Goal: Communication & Community: Answer question/provide support

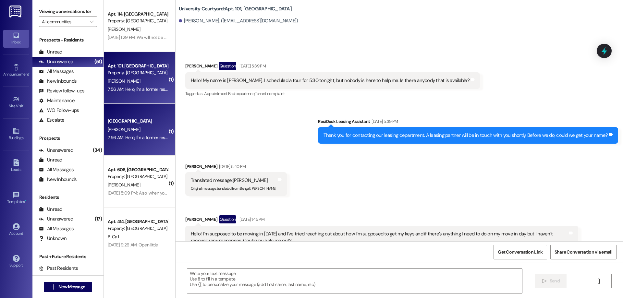
scroll to position [5715, 0]
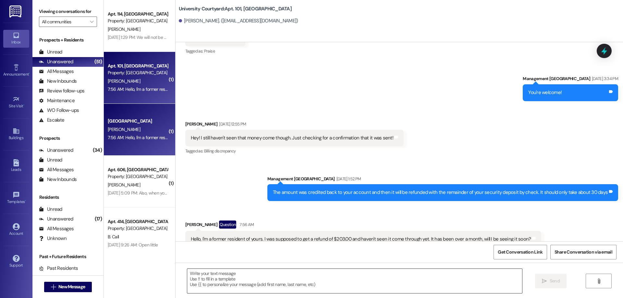
click at [245, 285] on textarea at bounding box center [354, 281] width 335 height 24
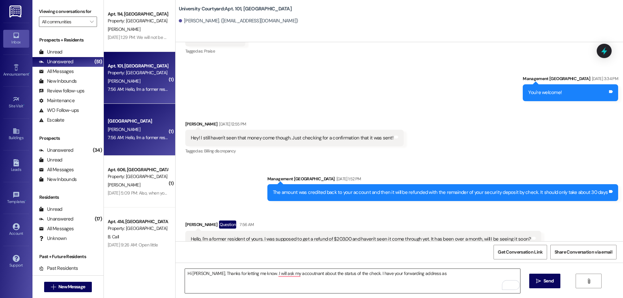
click at [425, 278] on textarea "Hi [PERSON_NAME], Thanks for letting me know. I will ask my accoutnant about th…" at bounding box center [352, 281] width 335 height 24
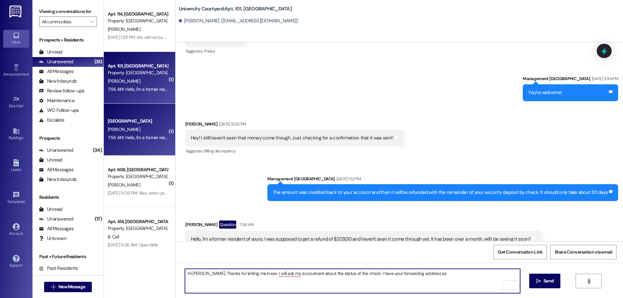
paste textarea "[STREET_ADDRESS][PERSON_NAME][US_STATE]"
click at [281, 275] on textarea "Hi [PERSON_NAME], Thanks for letting me know. I will ask my accoutnant about th…" at bounding box center [352, 281] width 335 height 24
click at [267, 287] on textarea "Hi [PERSON_NAME], Thanks for letting me know. I will ask my accountant about th…" at bounding box center [352, 281] width 335 height 24
type textarea "Hi [PERSON_NAME], Thanks for letting me know. I will ask my accountant about th…"
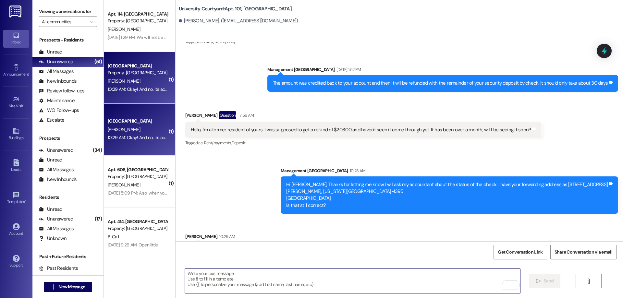
scroll to position [5826, 0]
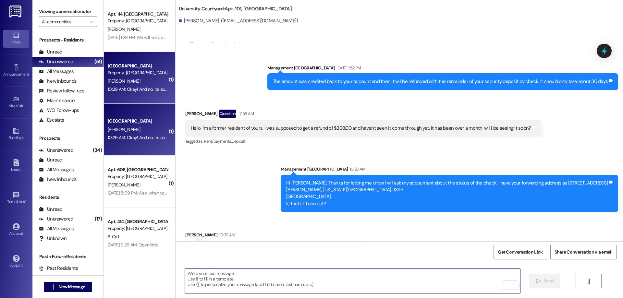
click at [320, 286] on textarea "To enrich screen reader interactions, please activate Accessibility in Grammarl…" at bounding box center [352, 281] width 335 height 24
type textarea "A"
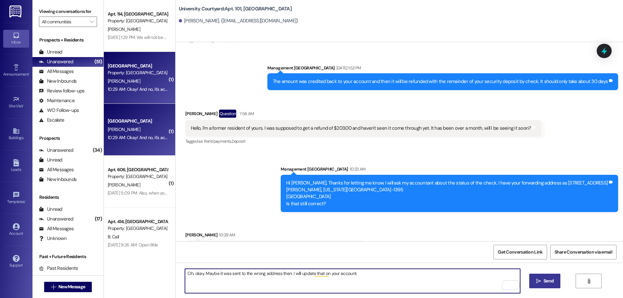
type textarea "Oh, okay. Maybe it was sent to the wrong address then. I will update that on yo…"
click at [544, 280] on span "Send" at bounding box center [549, 281] width 10 height 7
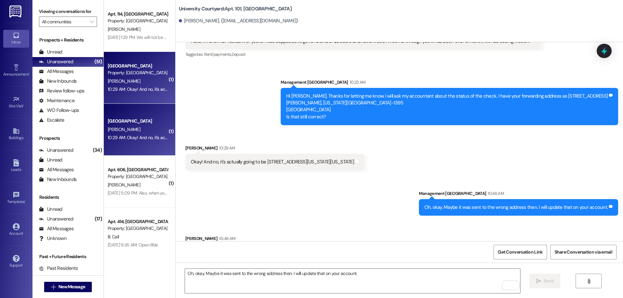
scroll to position [5916, 0]
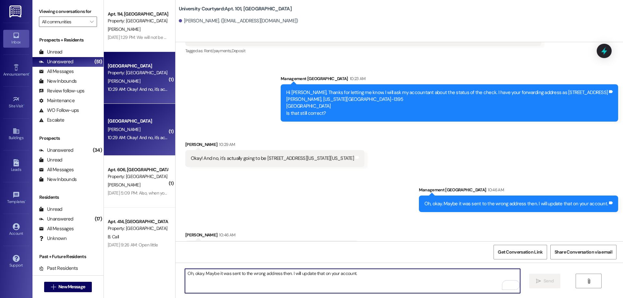
click at [318, 278] on textarea "Oh, okay. Maybe it was sent to the wrong address then. I will update that on yo…" at bounding box center [352, 281] width 335 height 24
type textarea "Great! Check there first and if you still don't see it let me know. I will stil…"
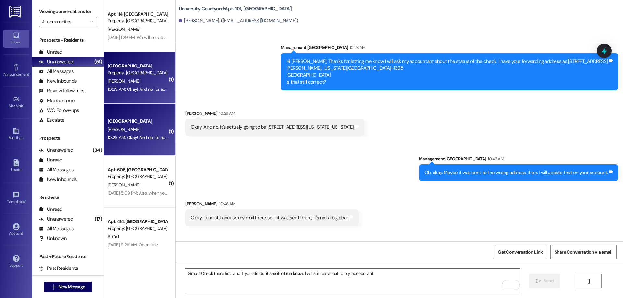
scroll to position [5962, 0]
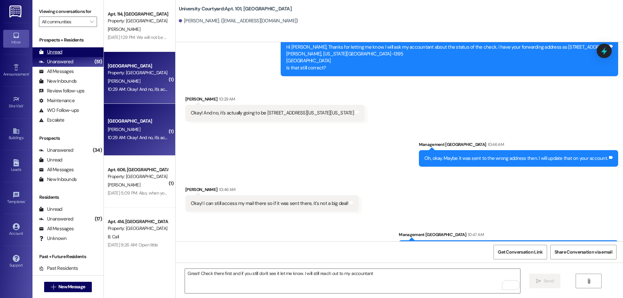
click at [73, 52] on div "Unread (0)" at bounding box center [67, 52] width 71 height 10
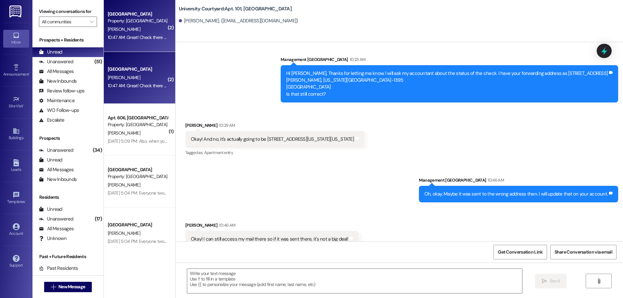
scroll to position [5981, 0]
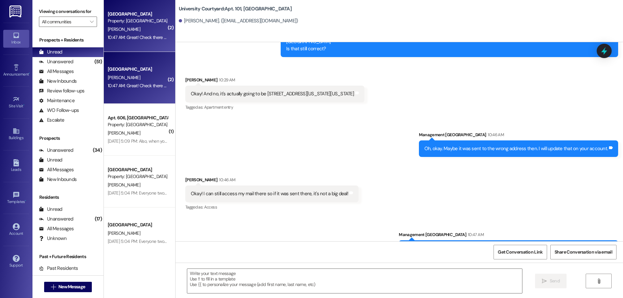
click at [124, 79] on span "[PERSON_NAME]" at bounding box center [124, 78] width 32 height 6
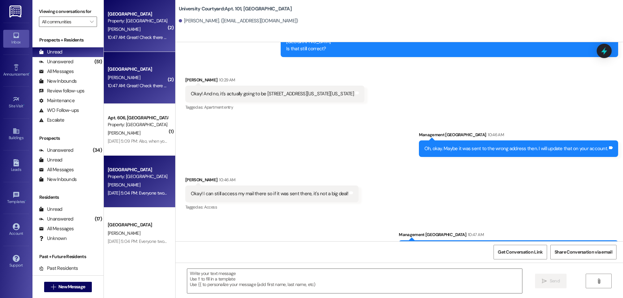
click at [125, 185] on div "[PERSON_NAME]" at bounding box center [137, 185] width 61 height 8
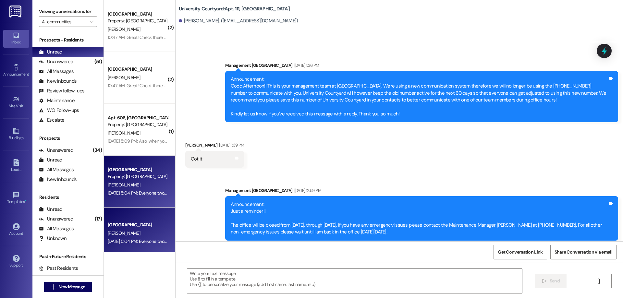
scroll to position [7910, 0]
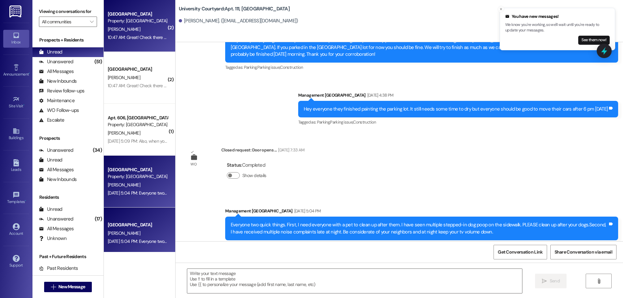
click at [119, 37] on div "10:47 AM: Great! Check there first and if you still don't see it let me know. I…" at bounding box center [210, 37] width 204 height 6
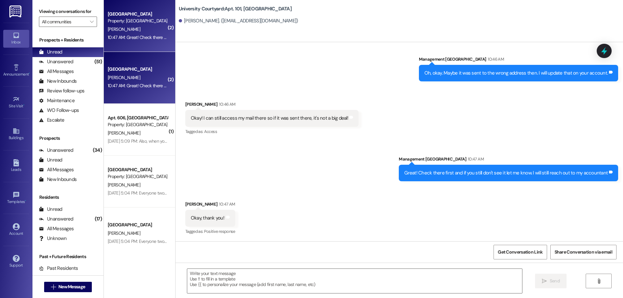
scroll to position [6036, 0]
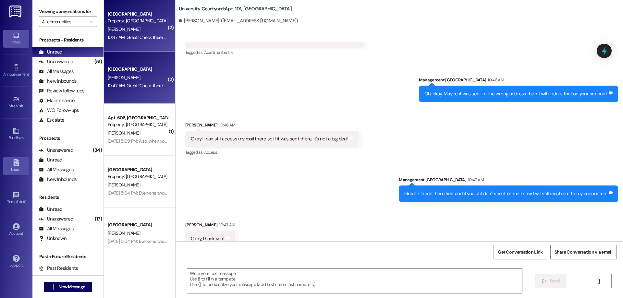
click at [15, 169] on div "Leads" at bounding box center [16, 170] width 32 height 6
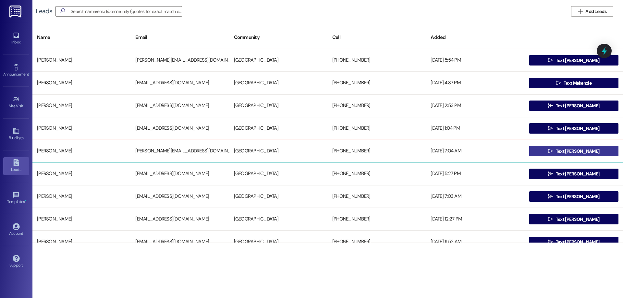
click at [543, 156] on button " Text [PERSON_NAME]" at bounding box center [573, 151] width 89 height 10
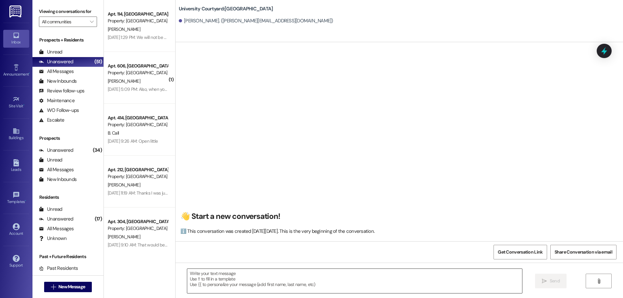
click at [334, 282] on textarea at bounding box center [354, 281] width 335 height 24
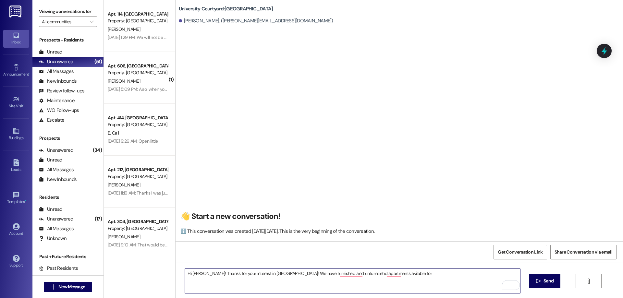
click at [350, 271] on textarea "Hi [PERSON_NAME]! Thanks for your interest in [GEOGRAPHIC_DATA]! We have furnis…" at bounding box center [352, 281] width 335 height 24
click at [350, 275] on textarea "Hi [PERSON_NAME]! Thanks for your interest in [GEOGRAPHIC_DATA]! We have furnis…" at bounding box center [352, 281] width 335 height 24
click at [393, 274] on textarea "Hi [PERSON_NAME]! Thanks for your interest in [GEOGRAPHIC_DATA]! We have furnis…" at bounding box center [352, 281] width 335 height 24
click at [389, 276] on textarea "Hi [PERSON_NAME]! Thanks for your interest in [GEOGRAPHIC_DATA]! We have furnis…" at bounding box center [352, 281] width 335 height 24
click at [416, 274] on textarea "Hi [PERSON_NAME]! Thanks for your interest in [GEOGRAPHIC_DATA]! We have furnis…" at bounding box center [352, 281] width 335 height 24
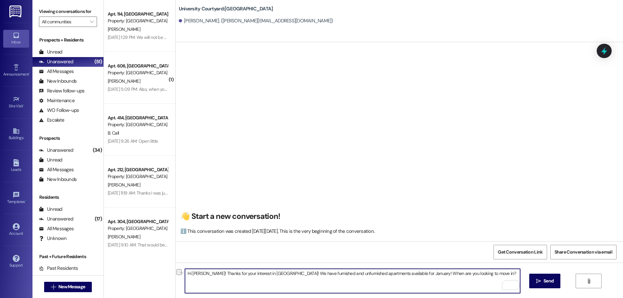
click at [422, 272] on textarea "Hi [PERSON_NAME]! Thanks for your interest in [GEOGRAPHIC_DATA]! We have furnis…" at bounding box center [352, 281] width 335 height 24
click at [307, 273] on textarea "Hi [PERSON_NAME]! Thanks for your interest in [GEOGRAPHIC_DATA]! We have furnis…" at bounding box center [352, 281] width 335 height 24
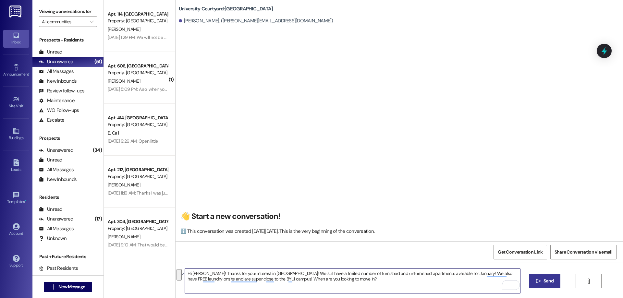
type textarea "Hi [PERSON_NAME]! Thanks for your interest in [GEOGRAPHIC_DATA]! We still have …"
click at [536, 279] on icon "" at bounding box center [538, 281] width 5 height 5
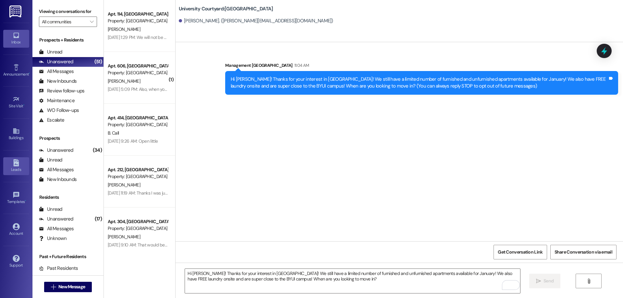
click at [17, 166] on icon at bounding box center [16, 162] width 6 height 7
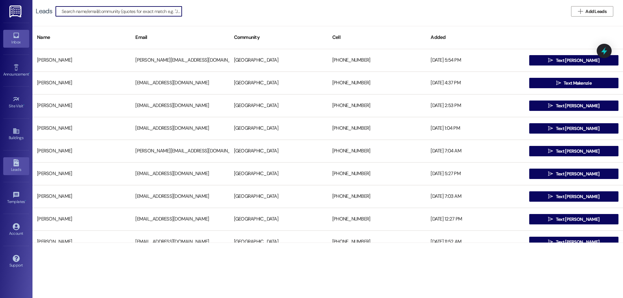
click at [23, 34] on link "Inbox" at bounding box center [16, 39] width 26 height 18
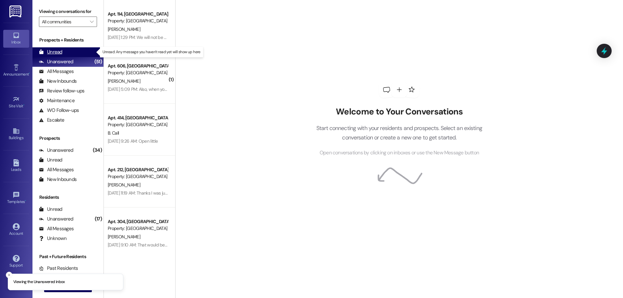
click at [81, 52] on div "Unread (0)" at bounding box center [67, 52] width 71 height 10
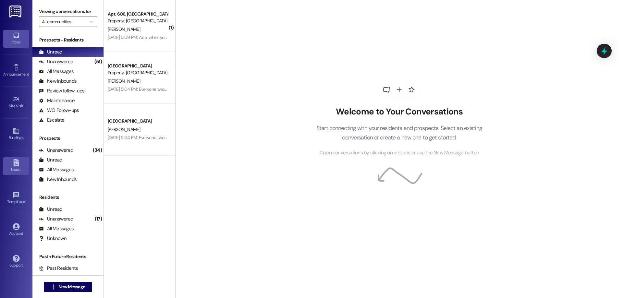
click at [10, 162] on link "Leads" at bounding box center [16, 166] width 26 height 18
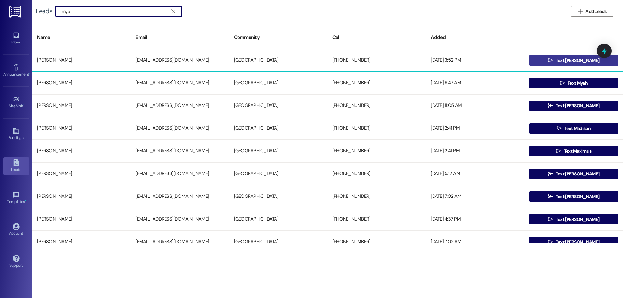
type input "mya"
click at [572, 57] on span "Text [PERSON_NAME]" at bounding box center [577, 60] width 43 height 7
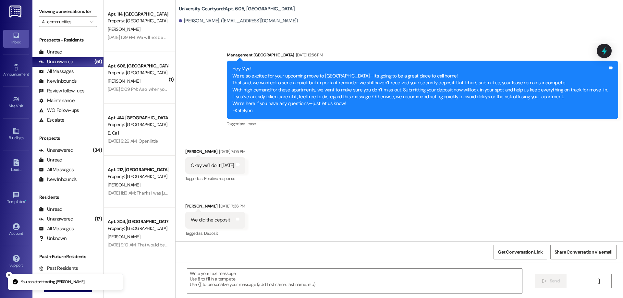
scroll to position [2015, 0]
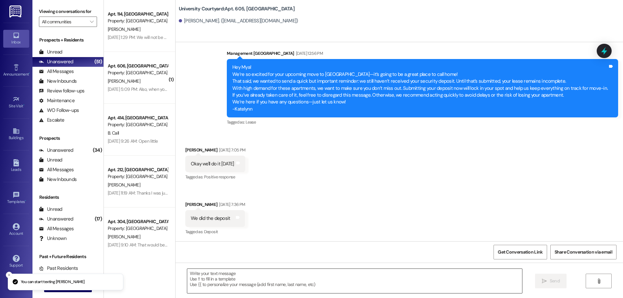
click at [238, 285] on textarea at bounding box center [354, 281] width 335 height 24
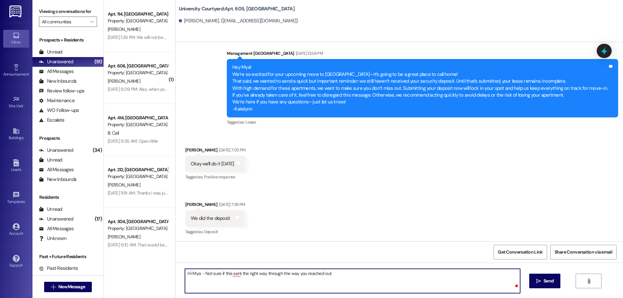
paste textarea "its UC_wifi_5 or something similar. The password is [SECURITY_DATA] all the wif…"
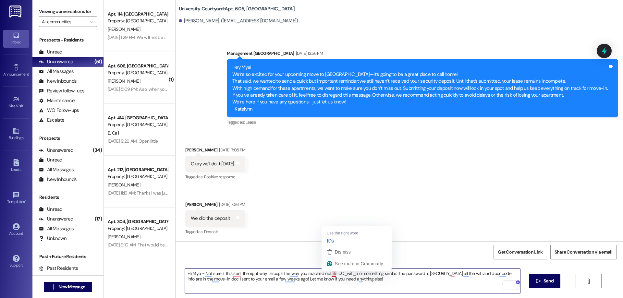
drag, startPoint x: 332, startPoint y: 275, endPoint x: 326, endPoint y: 273, distance: 5.8
click at [326, 273] on textarea "Hi Mya - Not sure if this sent the right way through the way you reached out. i…" at bounding box center [352, 281] width 335 height 24
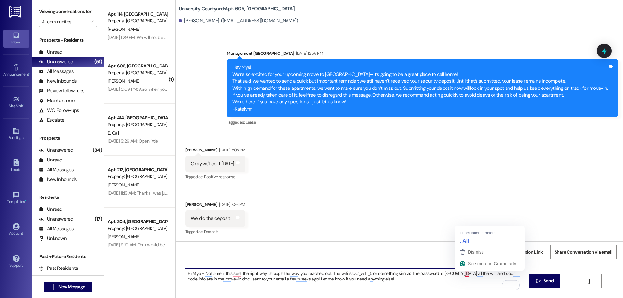
click at [459, 272] on textarea "Hi Mya - Not sure if this sent the right way through the way you reached out. T…" at bounding box center [352, 281] width 335 height 24
click at [460, 273] on textarea "Hi Mya - Not sure if this sent the right way through the way you reached out. T…" at bounding box center [352, 281] width 335 height 24
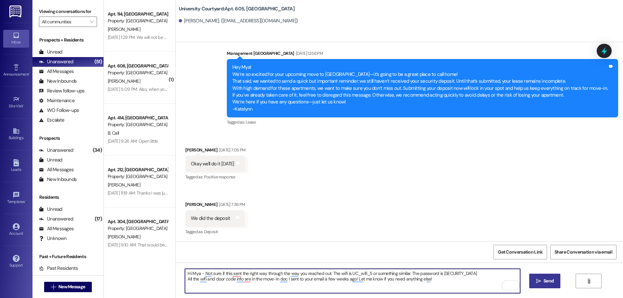
type textarea "Hi Mya - Not sure if this sent the right way through the way you reached out. T…"
click at [544, 281] on span "Send" at bounding box center [549, 281] width 10 height 7
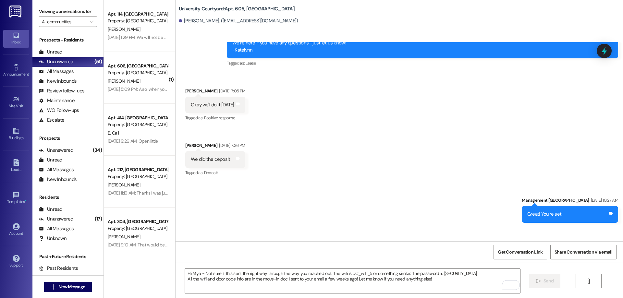
scroll to position [2151, 0]
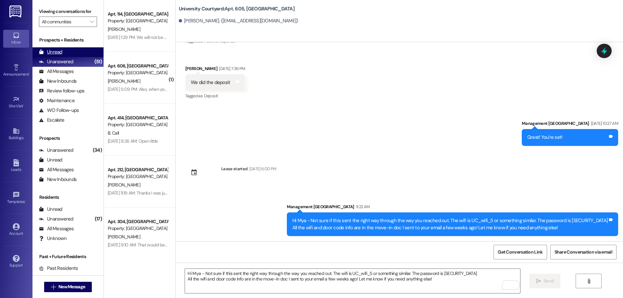
click at [63, 52] on div "Unread (0)" at bounding box center [67, 52] width 71 height 10
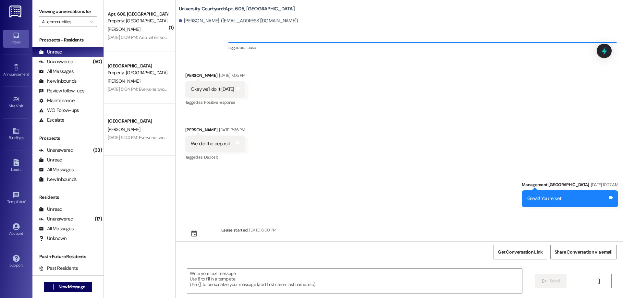
scroll to position [2161, 0]
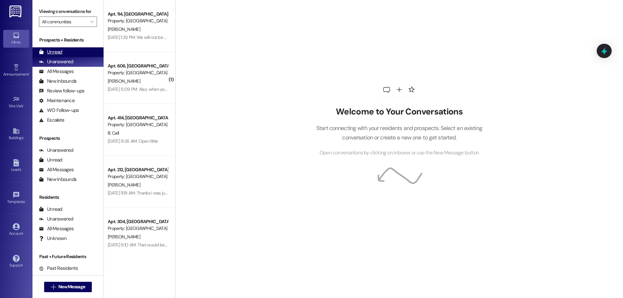
click at [72, 52] on div "Unread (0)" at bounding box center [67, 52] width 71 height 10
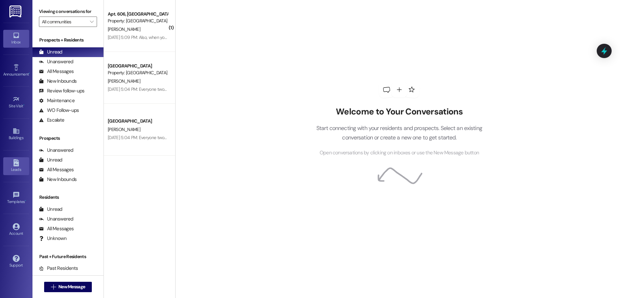
click at [18, 169] on div "Leads" at bounding box center [16, 170] width 32 height 6
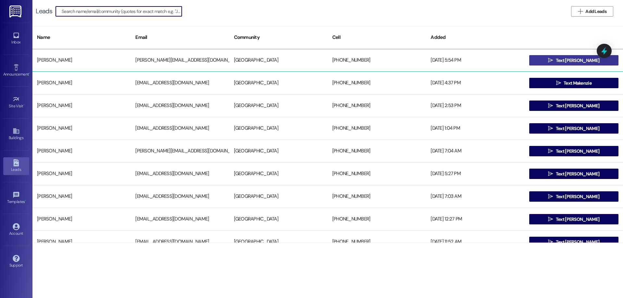
click at [553, 62] on icon "" at bounding box center [550, 60] width 5 height 5
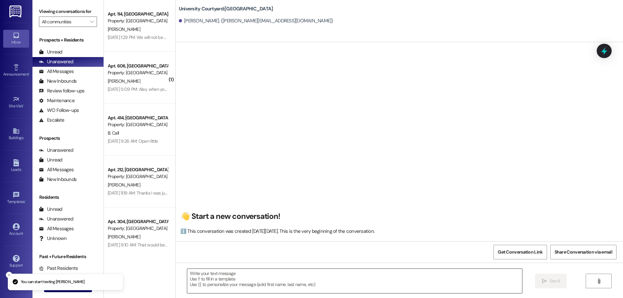
click at [250, 286] on textarea at bounding box center [354, 281] width 335 height 24
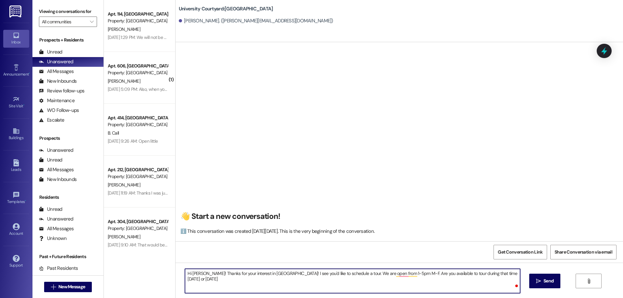
type textarea "Hi Katelyn! Thanks for your interest in University Courtyard! I see you'd like …"
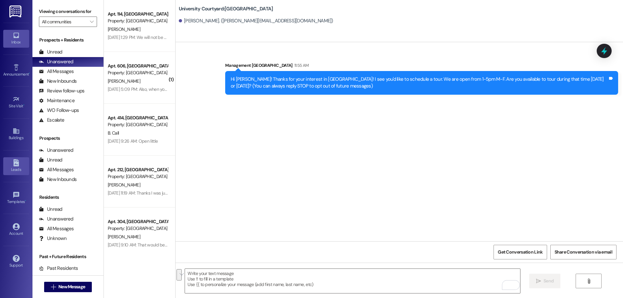
click at [19, 167] on div "Leads" at bounding box center [16, 170] width 32 height 6
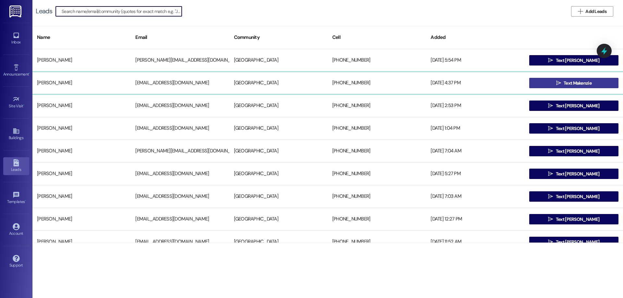
click at [534, 85] on button " Text Makenzie" at bounding box center [573, 83] width 89 height 10
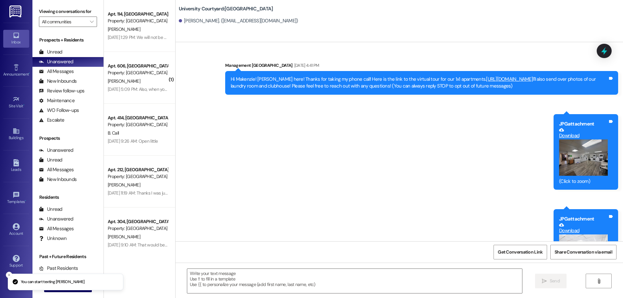
scroll to position [52, 0]
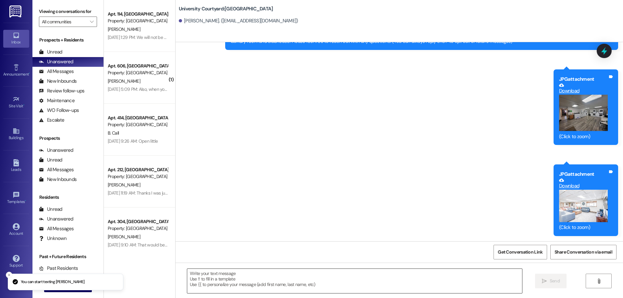
click at [345, 273] on textarea at bounding box center [354, 281] width 335 height 24
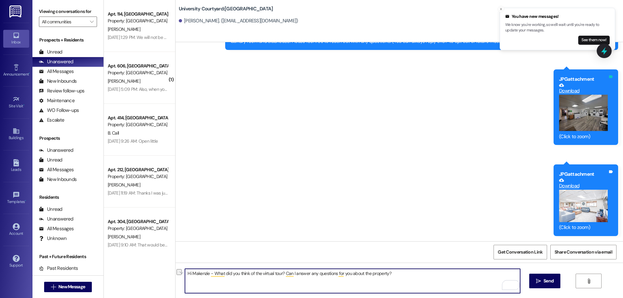
type textarea "Hi Makenzie - What did you think of the virtual tour? Can I answer any question…"
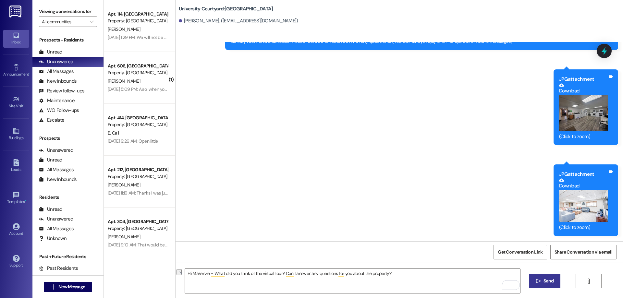
click at [543, 276] on button " Send" at bounding box center [544, 281] width 31 height 15
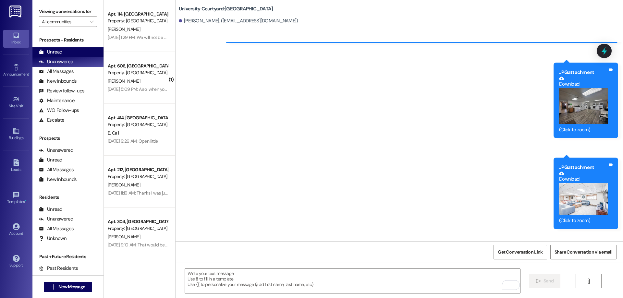
click at [66, 49] on div "Unread (0)" at bounding box center [67, 52] width 71 height 10
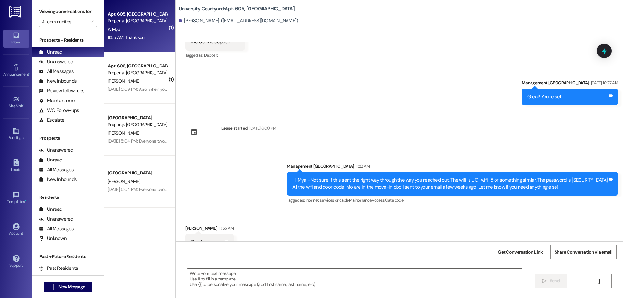
scroll to position [2215, 0]
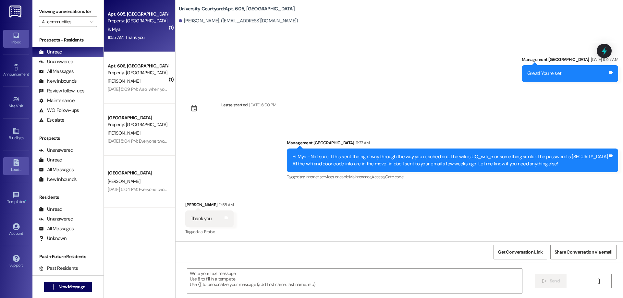
click at [25, 170] on div "Leads" at bounding box center [16, 170] width 32 height 6
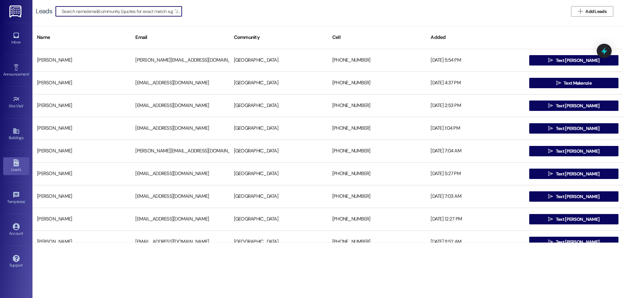
click at [74, 13] on input at bounding box center [122, 11] width 120 height 9
click at [12, 36] on link "Inbox" at bounding box center [16, 39] width 26 height 18
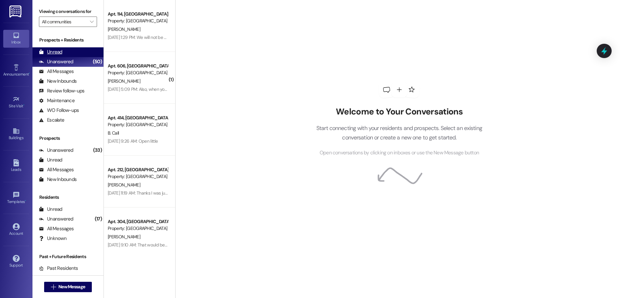
click at [63, 50] on div "Unread (0)" at bounding box center [67, 52] width 71 height 10
